Goal: Check status: Check status

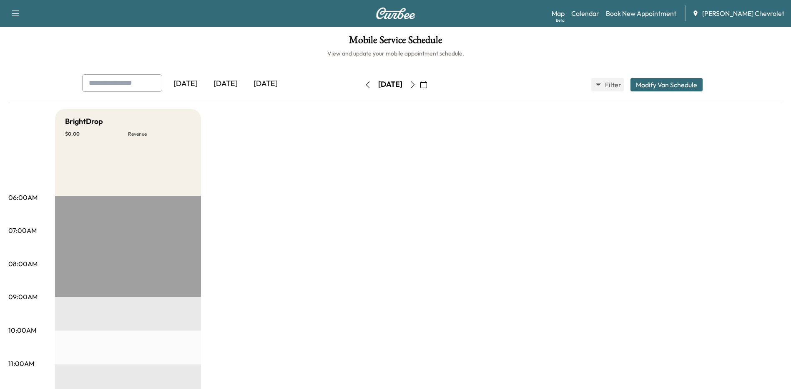
click at [229, 85] on div "[DATE]" at bounding box center [226, 83] width 40 height 19
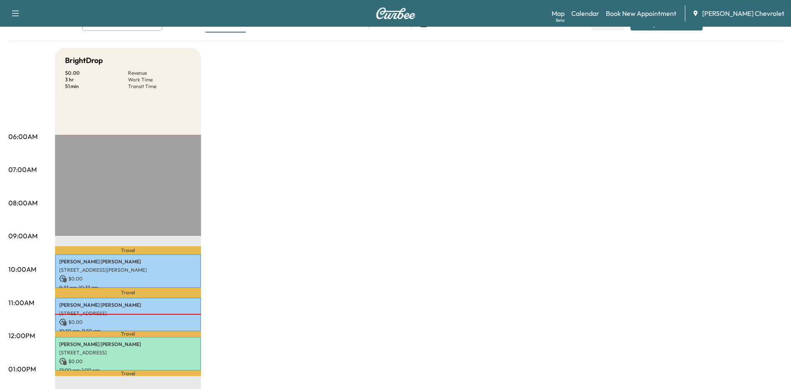
scroll to position [125, 0]
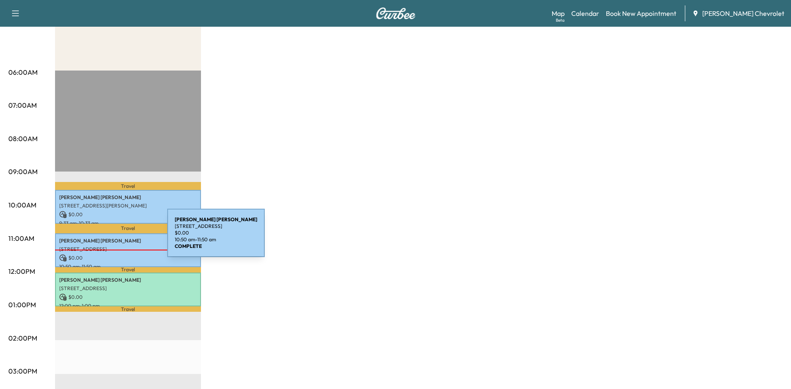
click at [105, 238] on p "Doris Washelewski" at bounding box center [128, 240] width 138 height 7
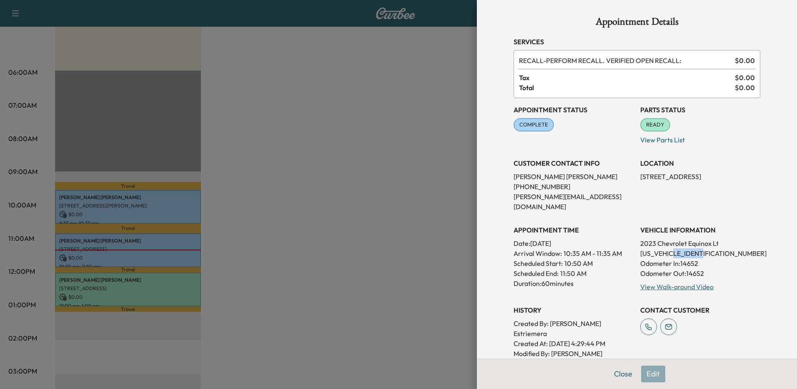
drag, startPoint x: 701, startPoint y: 243, endPoint x: 672, endPoint y: 244, distance: 29.6
click at [672, 248] on p "3GNAXKEG3PS120693" at bounding box center [701, 253] width 120 height 10
drag, startPoint x: 672, startPoint y: 244, endPoint x: 682, endPoint y: 243, distance: 10.0
copy p "PS120693"
click at [106, 201] on div at bounding box center [398, 194] width 797 height 389
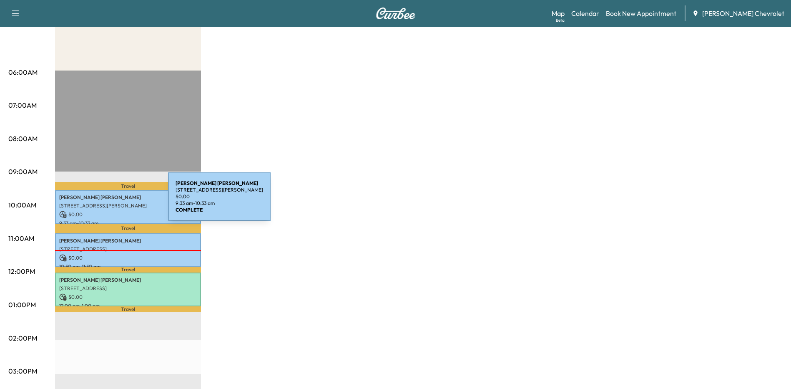
click at [106, 202] on p "[STREET_ADDRESS][PERSON_NAME]" at bounding box center [128, 205] width 138 height 7
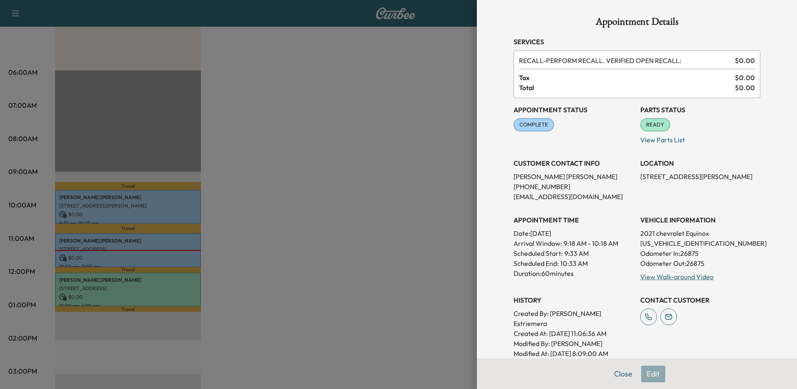
click at [347, 194] on div at bounding box center [398, 194] width 797 height 389
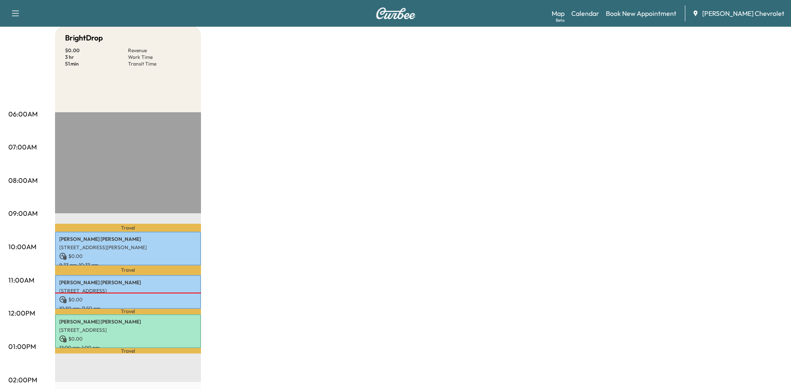
scroll to position [0, 0]
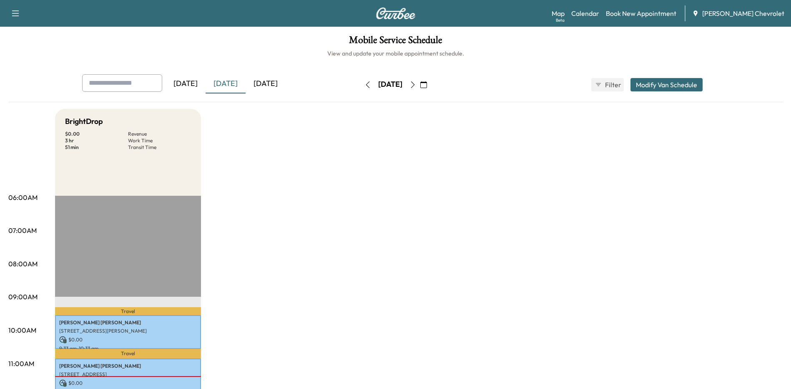
click at [271, 85] on div "[DATE]" at bounding box center [266, 83] width 40 height 19
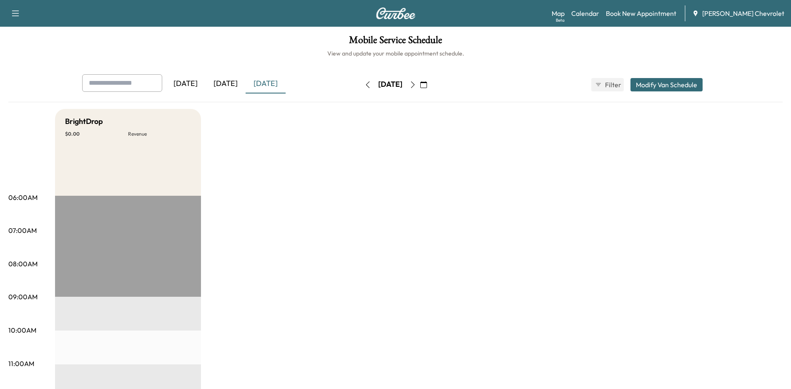
click at [415, 84] on icon "button" at bounding box center [413, 84] width 4 height 7
click at [232, 84] on div "[DATE]" at bounding box center [226, 83] width 40 height 19
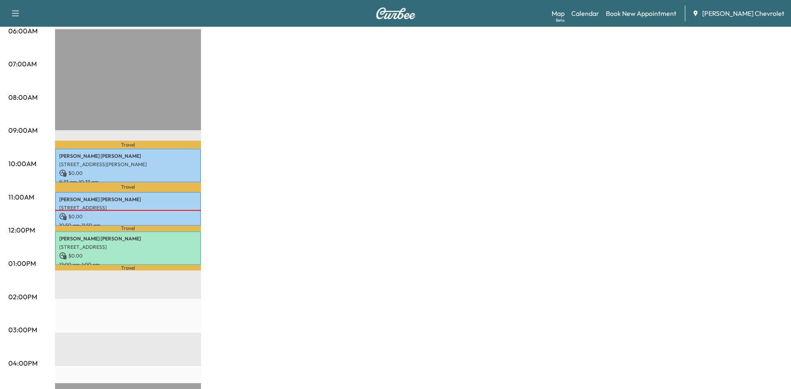
scroll to position [167, 0]
